Goal: Use online tool/utility

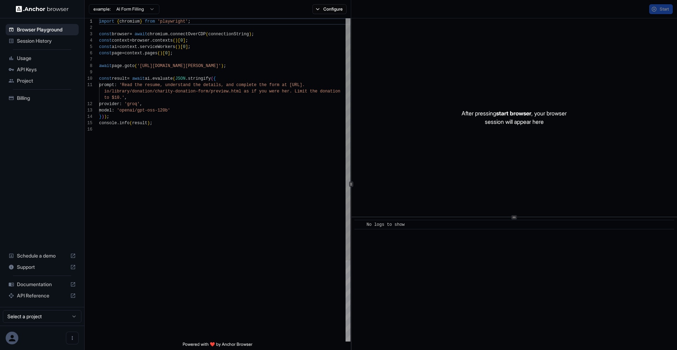
scroll to position [63, 0]
click at [173, 123] on div "import { chromium } from 'playwright' ; const browser = await chromium . connec…" at bounding box center [224, 233] width 251 height 431
click at [162, 113] on div "import { chromium } from 'playwright' ; const browser = await chromium . connec…" at bounding box center [224, 233] width 251 height 431
click at [161, 118] on div "import { chromium } from 'playwright' ; const browser = await chromium . connec…" at bounding box center [224, 233] width 251 height 431
click at [196, 79] on div "import { chromium } from 'playwright' ; const browser = await chromium . connec…" at bounding box center [224, 233] width 251 height 431
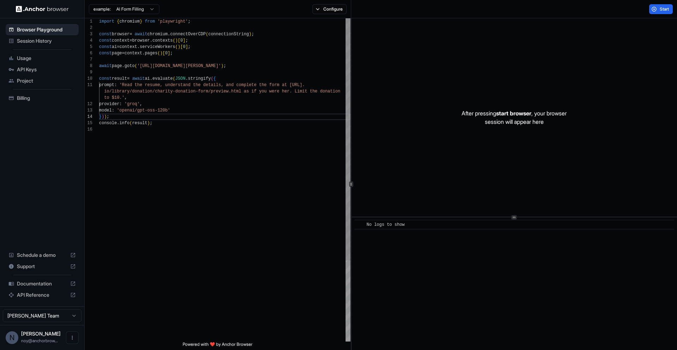
scroll to position [57, 0]
click at [196, 79] on div "import { chromium } from 'playwright' ; const browser = await chromium . connec…" at bounding box center [224, 233] width 251 height 431
click at [185, 78] on div "import { chromium } from 'playwright' ; const browser = await chromium . connec…" at bounding box center [224, 233] width 251 height 431
click at [226, 73] on div "import { chromium } from 'playwright' ; const browser = await chromium . connec…" at bounding box center [224, 233] width 251 height 431
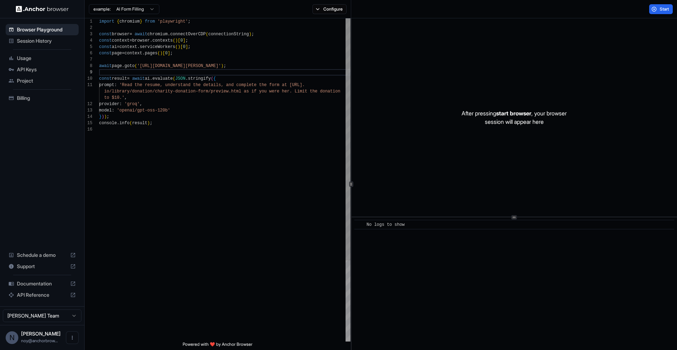
type textarea "**********"
click at [192, 123] on div "import { chromium } from 'playwright' ; const browser = await chromium . connec…" at bounding box center [224, 233] width 251 height 431
click at [652, 9] on button "Start" at bounding box center [661, 9] width 24 height 10
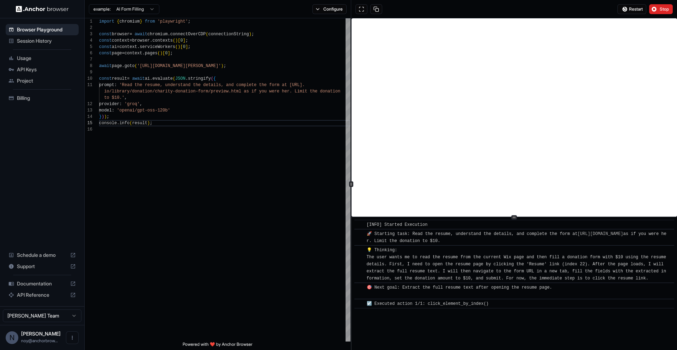
click at [490, 10] on div "Restart Stop" at bounding box center [514, 9] width 326 height 18
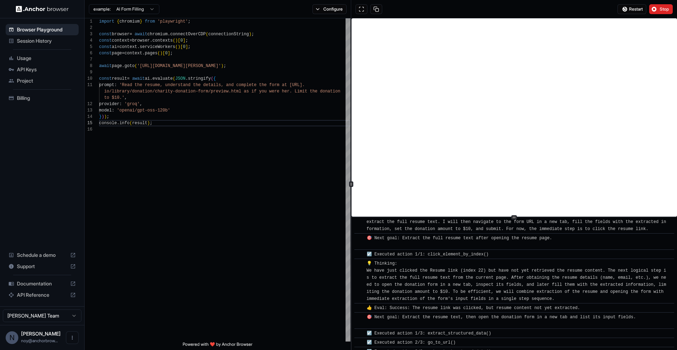
scroll to position [59, 0]
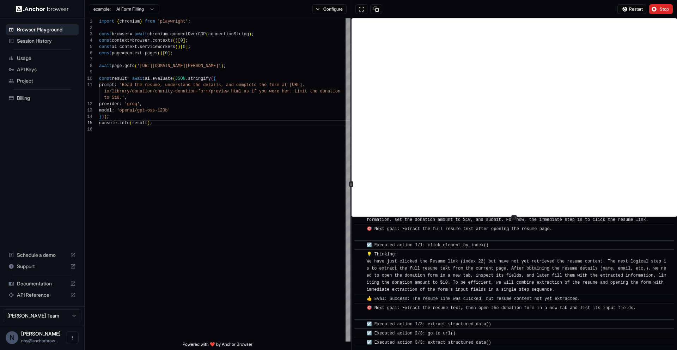
click at [667, 6] on button "Stop" at bounding box center [661, 9] width 24 height 10
